Goal: Answer question/provide support

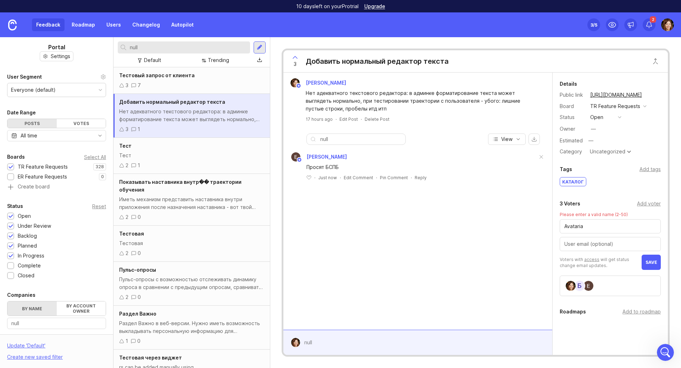
scroll to position [615, 0]
click at [663, 353] on icon "Open Intercom Messenger" at bounding box center [664, 352] width 12 height 12
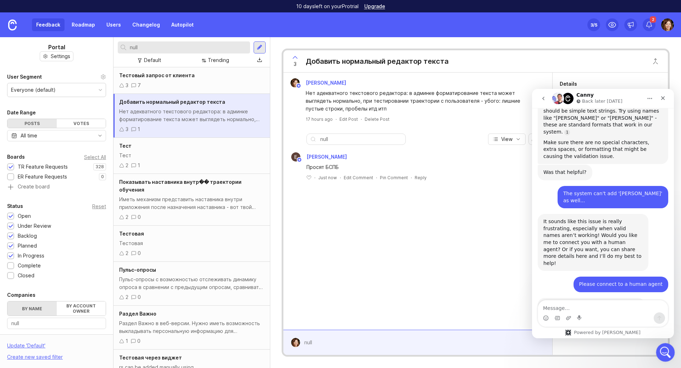
scroll to position [0, 0]
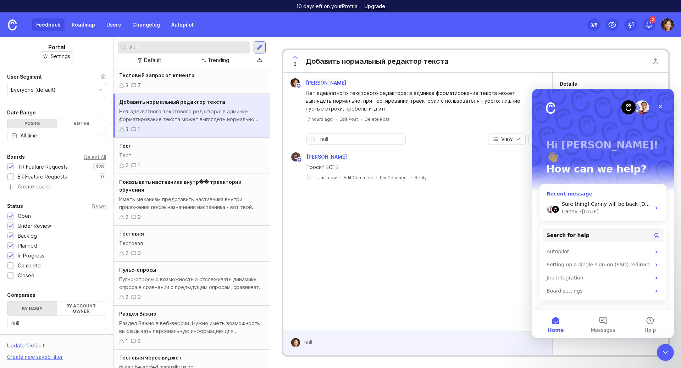
click at [598, 201] on span "Sure thing! Canny will be back [DATE]." at bounding box center [610, 204] width 96 height 6
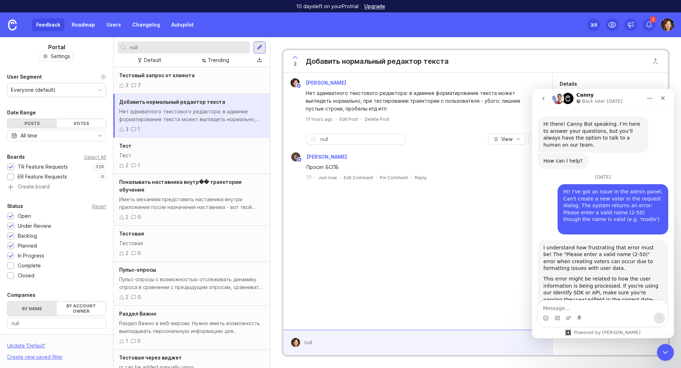
scroll to position [615, 0]
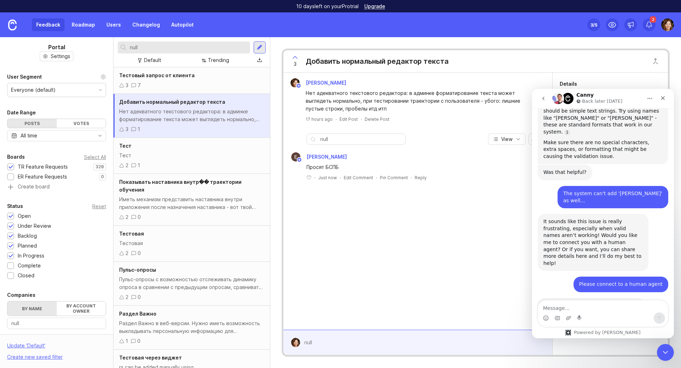
drag, startPoint x: 595, startPoint y: 256, endPoint x: 623, endPoint y: 257, distance: 28.4
click at [623, 302] on div "Sure thing! Canny will be back [DATE]." at bounding box center [591, 305] width 96 height 7
click at [597, 314] on div "Intercom messenger" at bounding box center [603, 318] width 130 height 11
click at [602, 308] on textarea "Message…" at bounding box center [603, 307] width 130 height 12
click at [483, 247] on div "[PERSON_NAME] Нет адекватного текстового редактора: в админке форматирование те…" at bounding box center [417, 201] width 269 height 257
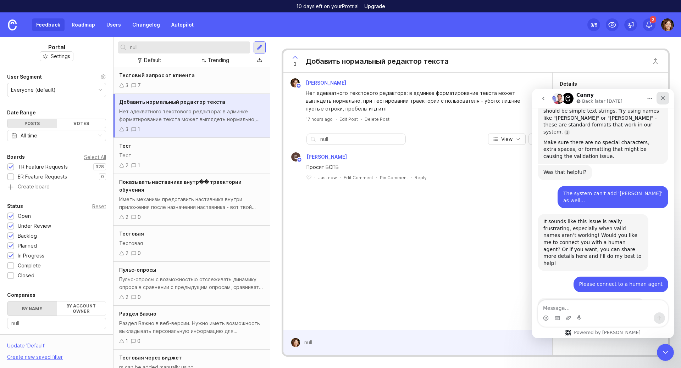
drag, startPoint x: 664, startPoint y: 98, endPoint x: 1194, endPoint y: 187, distance: 536.8
click at [664, 98] on icon "Close" at bounding box center [663, 98] width 6 height 6
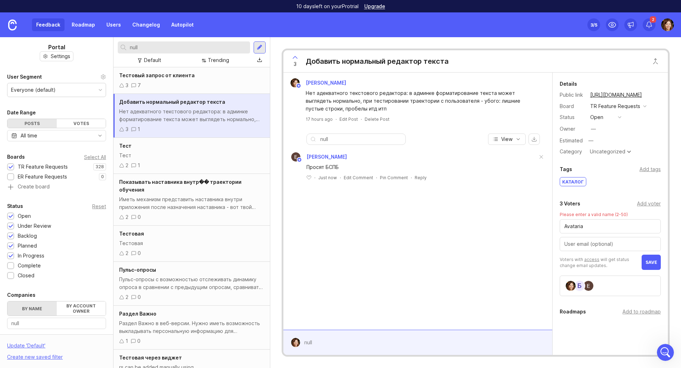
click at [642, 206] on div "Add voter" at bounding box center [649, 204] width 24 height 8
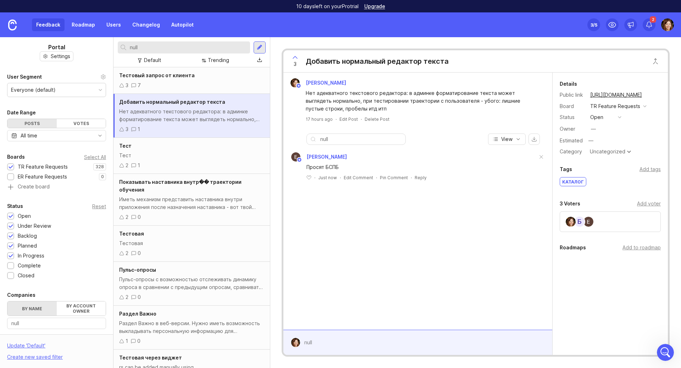
click at [645, 205] on div "Add voter" at bounding box center [649, 204] width 24 height 8
click at [613, 220] on input "text" at bounding box center [610, 219] width 92 height 8
click at [593, 220] on input "text" at bounding box center [610, 219] width 92 height 8
type input "[PERSON_NAME]"
type input "Ф"
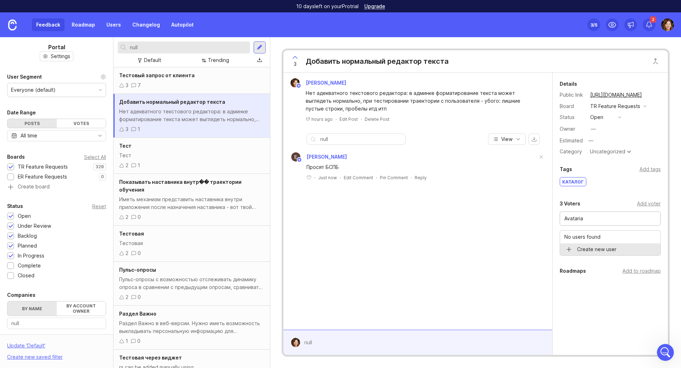
type input "Avataria"
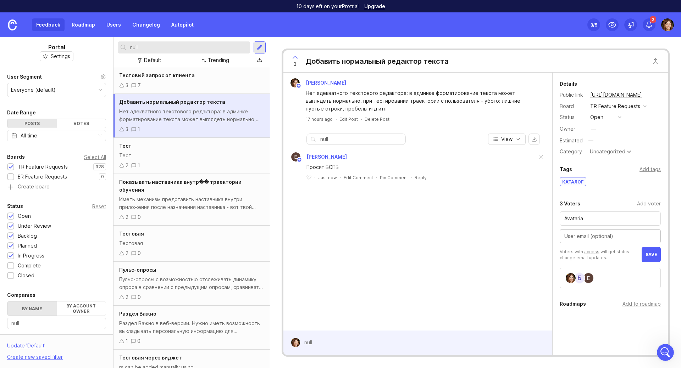
click at [648, 256] on span "save" at bounding box center [651, 254] width 12 height 5
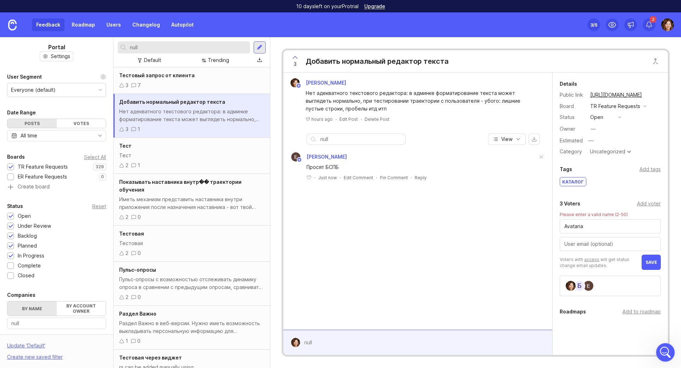
click at [665, 352] on icon "Open Intercom Messenger" at bounding box center [664, 352] width 5 height 6
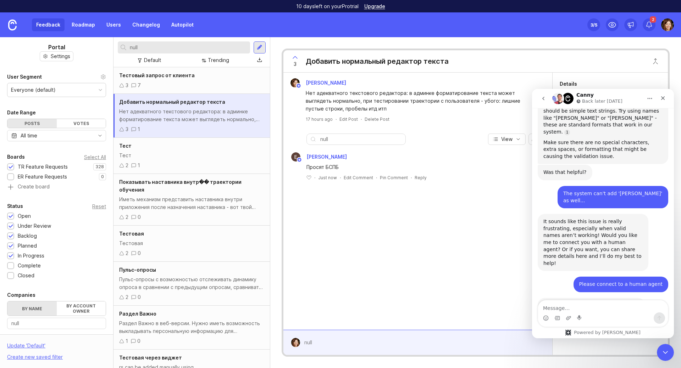
click at [556, 306] on textarea "Message…" at bounding box center [603, 307] width 130 height 12
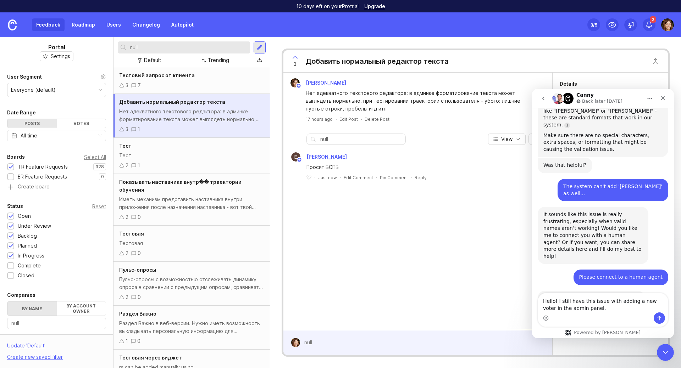
scroll to position [630, 0]
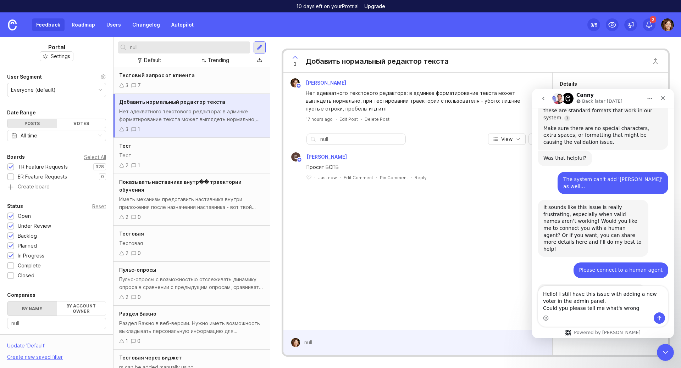
type textarea "Hello! I still have this issue with adding a new voter in the admin panel. Coul…"
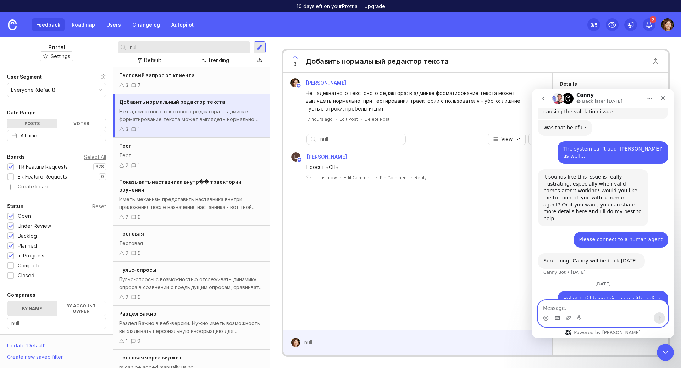
click at [557, 318] on icon "Gif picker" at bounding box center [557, 319] width 6 height 6
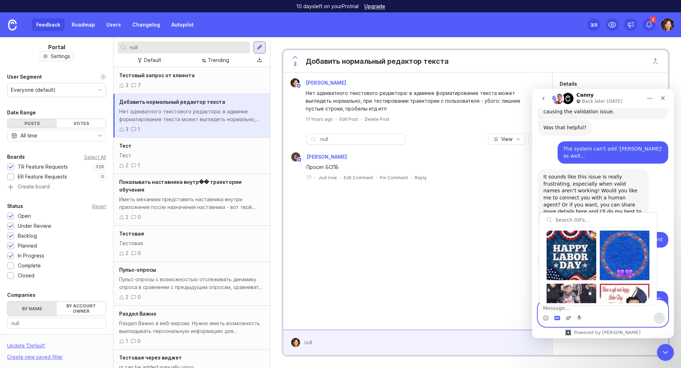
click at [568, 319] on icon "Upload attachment" at bounding box center [569, 319] width 6 height 6
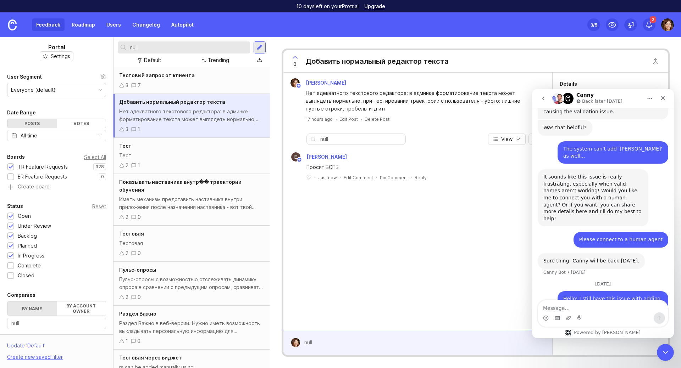
click at [648, 85] on div "Details" at bounding box center [609, 84] width 101 height 9
click at [630, 61] on div "3 Добавить нормальный редактор текста" at bounding box center [475, 61] width 384 height 22
click at [662, 96] on icon "Close" at bounding box center [663, 98] width 6 height 6
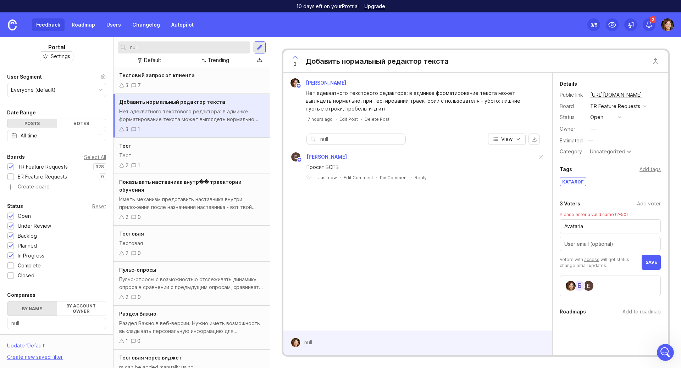
click at [594, 245] on input "text" at bounding box center [610, 244] width 92 height 8
click at [667, 353] on icon "Open Intercom Messenger" at bounding box center [664, 352] width 12 height 12
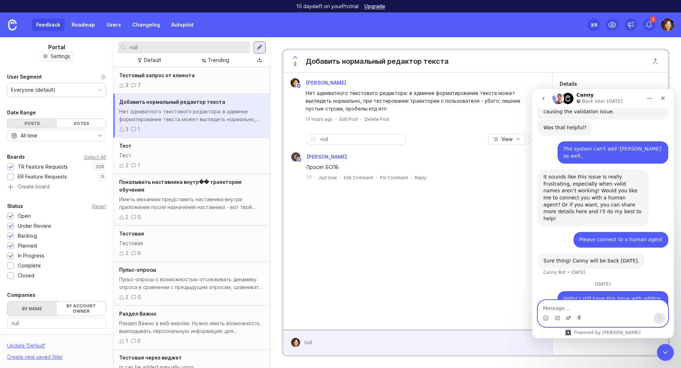
click at [567, 320] on icon "Upload attachment" at bounding box center [568, 318] width 5 height 4
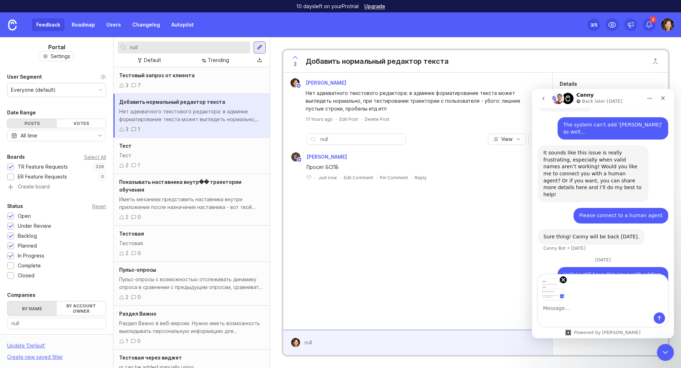
scroll to position [686, 0]
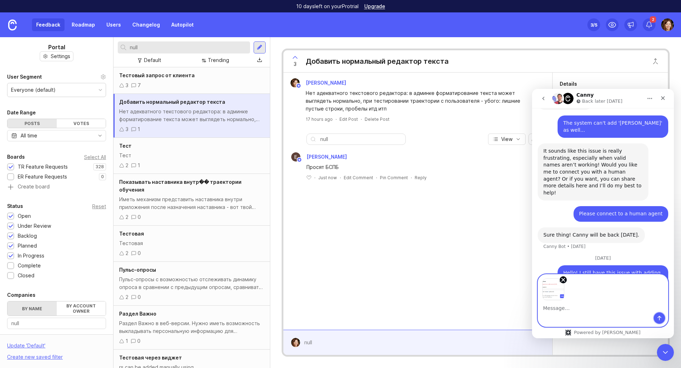
click at [660, 319] on icon "Send a message…" at bounding box center [659, 319] width 6 height 6
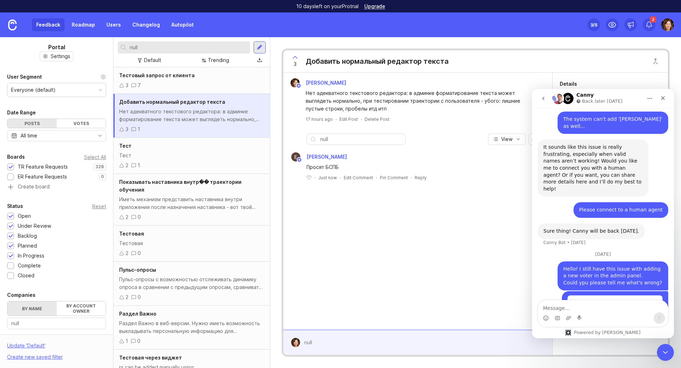
scroll to position [748, 0]
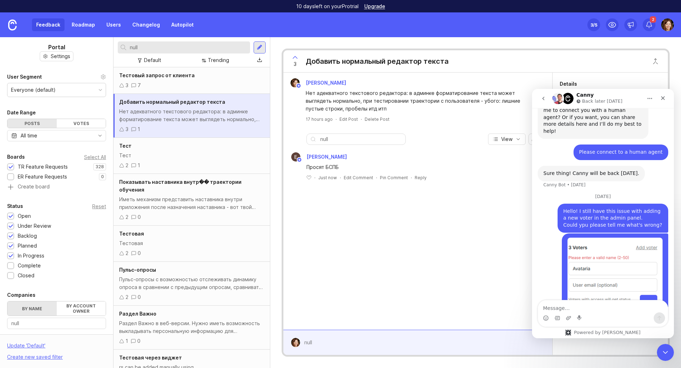
click at [466, 268] on div "[PERSON_NAME] Нет адекватного текстового редактора: в админке форматирование те…" at bounding box center [417, 201] width 269 height 257
drag, startPoint x: 663, startPoint y: 96, endPoint x: 1194, endPoint y: 189, distance: 538.8
click at [663, 96] on icon "Close" at bounding box center [663, 98] width 6 height 6
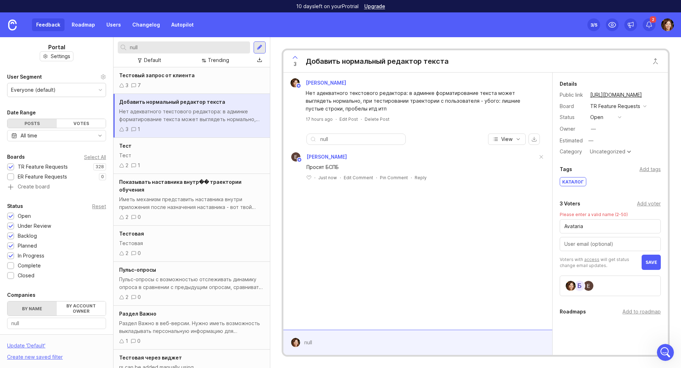
click at [423, 286] on div "[PERSON_NAME] Нет адекватного текстового редактора: в админке форматирование те…" at bounding box center [417, 201] width 269 height 257
click at [176, 158] on div "Тест" at bounding box center [191, 156] width 145 height 8
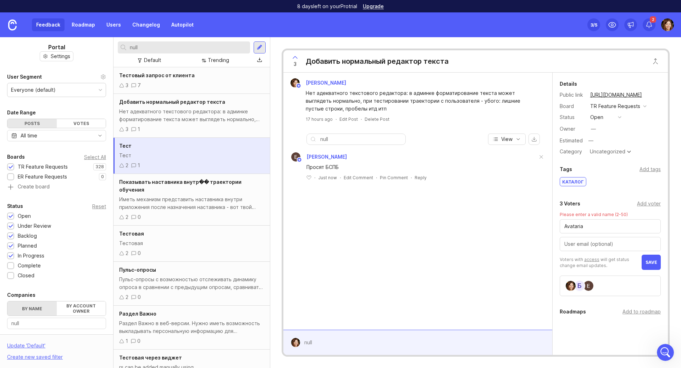
click at [182, 205] on div "Иметь механизм представить наставника внутри приложения после назначения настав…" at bounding box center [191, 204] width 145 height 16
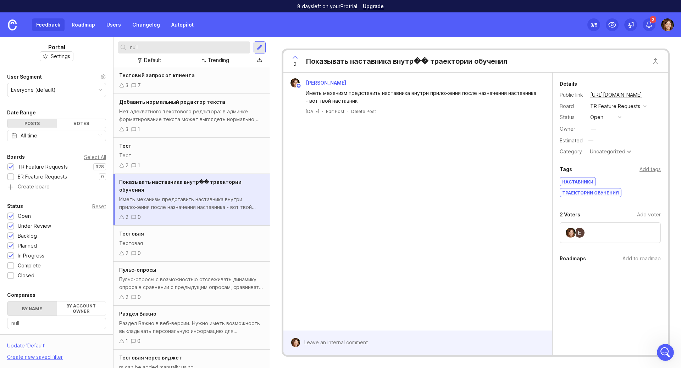
click at [192, 234] on div "Тестовая" at bounding box center [191, 234] width 145 height 8
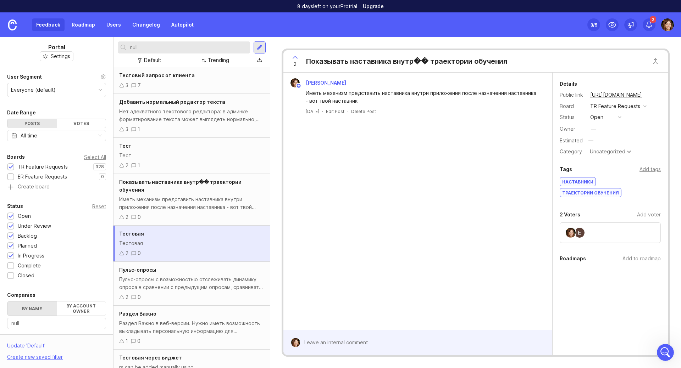
click at [224, 90] on div "Тестовый запрос от клиента 3 7" at bounding box center [191, 80] width 156 height 27
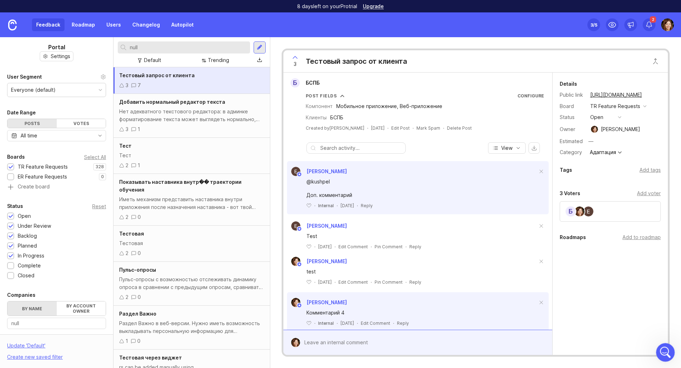
click at [660, 352] on icon "Open Intercom Messenger" at bounding box center [664, 352] width 12 height 12
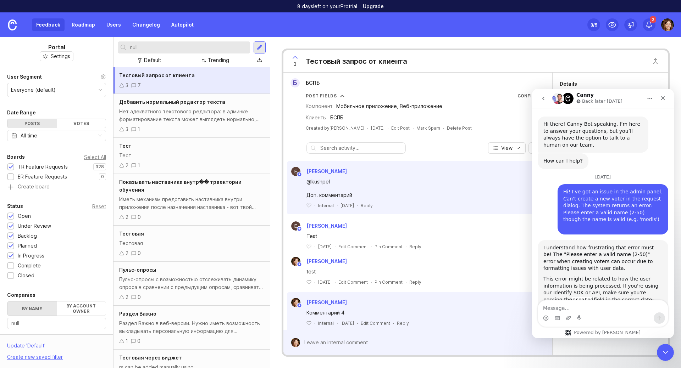
scroll to position [748, 0]
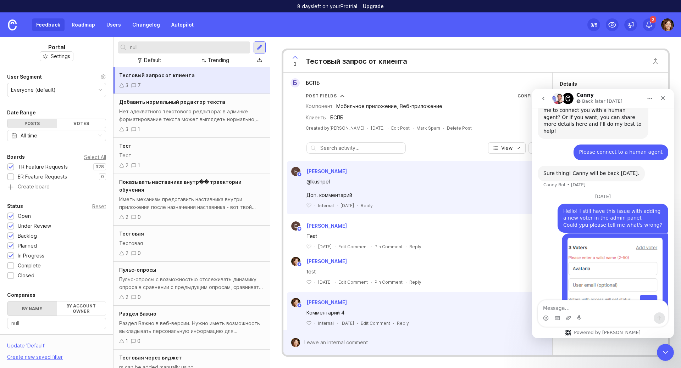
drag, startPoint x: 624, startPoint y: 289, endPoint x: 633, endPoint y: 289, distance: 8.9
click at [633, 335] on div "Waiting for a teammate" at bounding box center [603, 338] width 128 height 6
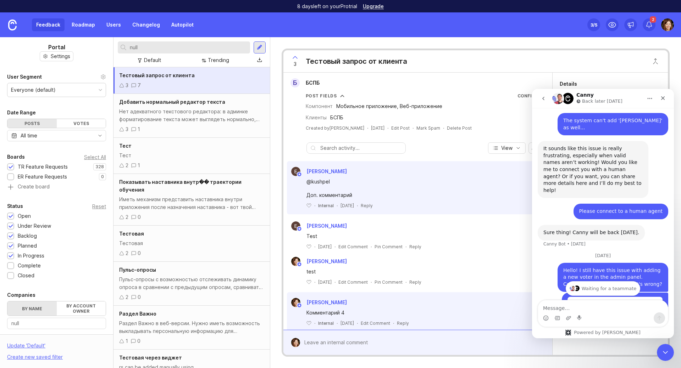
scroll to position [677, 0]
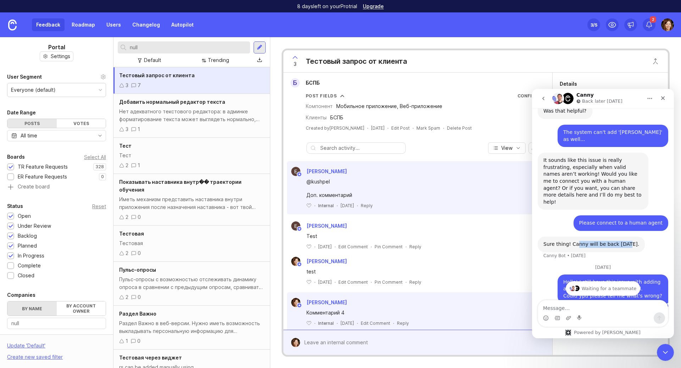
drag, startPoint x: 576, startPoint y: 194, endPoint x: 623, endPoint y: 194, distance: 46.4
click at [623, 241] on div "Sure thing! Canny will be back [DATE]." at bounding box center [591, 244] width 96 height 7
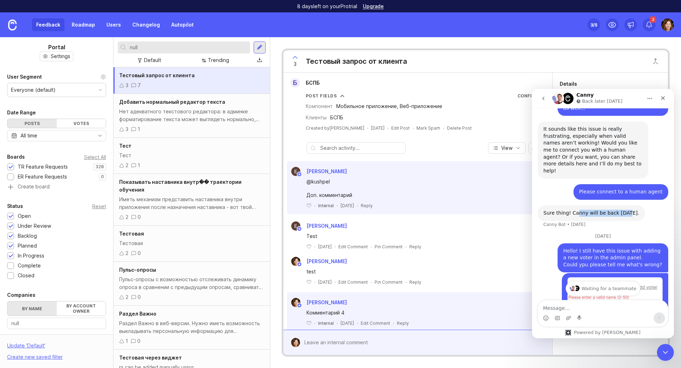
scroll to position [748, 0]
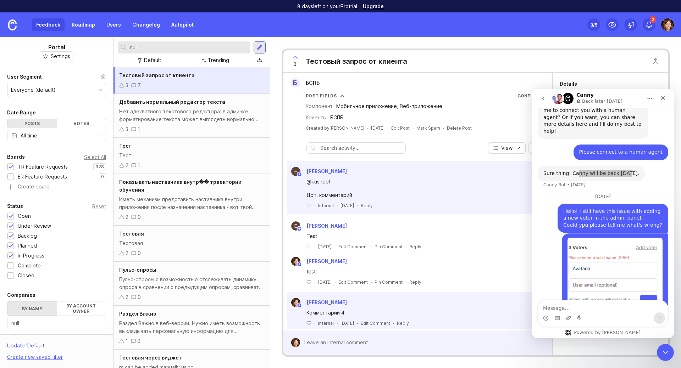
click at [569, 39] on div "3 Тестовый запрос от клиента Б БСПБ Post Fields Configure Компонент Мобильное п…" at bounding box center [475, 202] width 411 height 331
click at [500, 23] on div "Feedback Roadmap Users Changelog Autopilot Set up Canny 3 /5 2" at bounding box center [340, 24] width 681 height 25
